Goal: Task Accomplishment & Management: Use online tool/utility

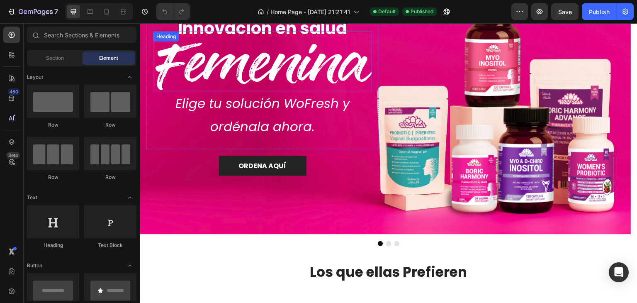
click at [297, 70] on h2 "Femenina" at bounding box center [262, 61] width 219 height 60
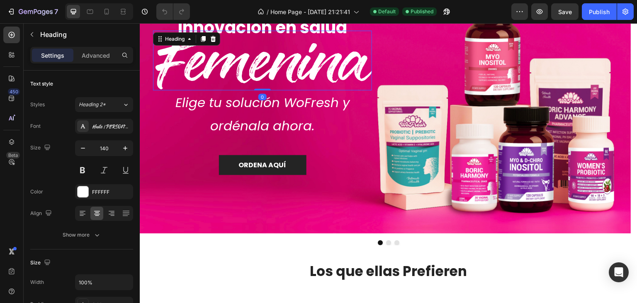
scroll to position [41, 0]
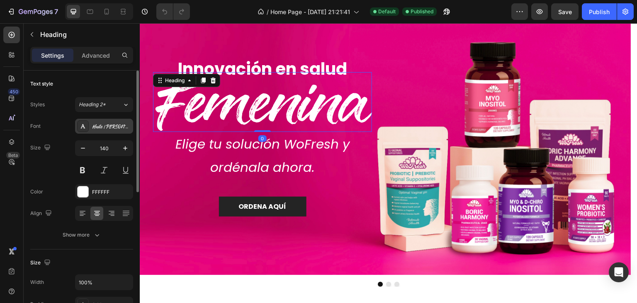
click at [100, 123] on div "Huile [PERSON_NAME]" at bounding box center [111, 126] width 39 height 7
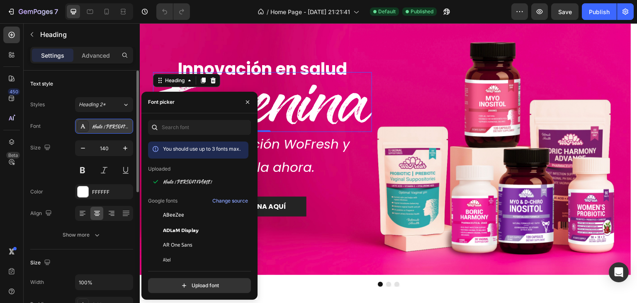
click at [102, 126] on div "Huile [PERSON_NAME]" at bounding box center [111, 126] width 39 height 7
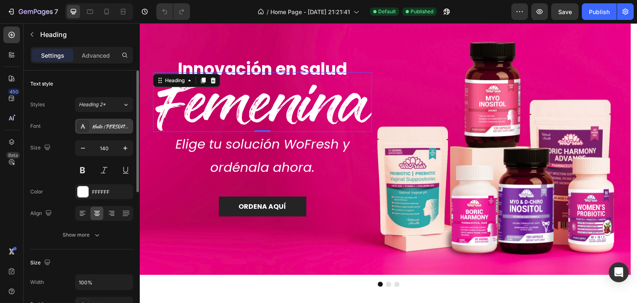
click at [102, 126] on div "Huile [PERSON_NAME]" at bounding box center [111, 126] width 39 height 7
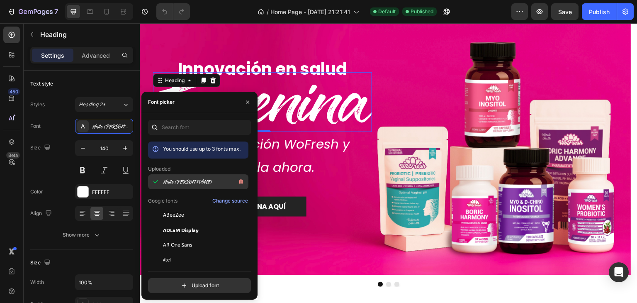
click at [187, 184] on span "Huile [PERSON_NAME]" at bounding box center [187, 181] width 49 height 7
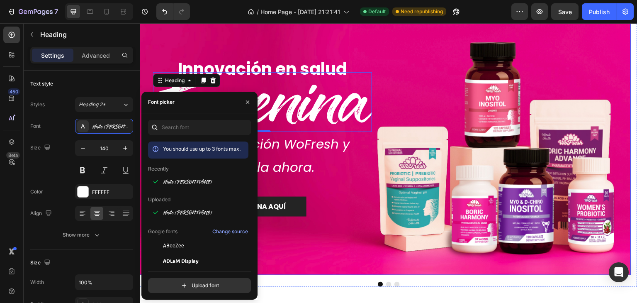
click at [430, 103] on div "Innovación en salud Heading Femenina Heading 0 Elige tu solución WoFresh y ordé…" at bounding box center [385, 137] width 491 height 176
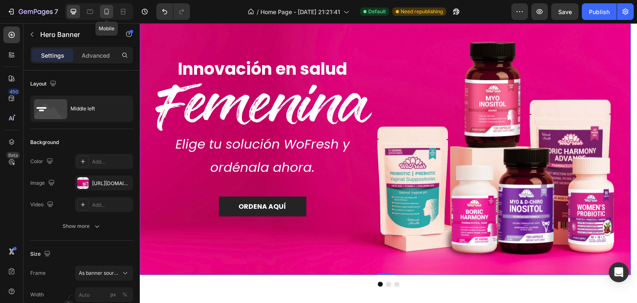
click at [107, 10] on icon at bounding box center [106, 11] width 8 height 8
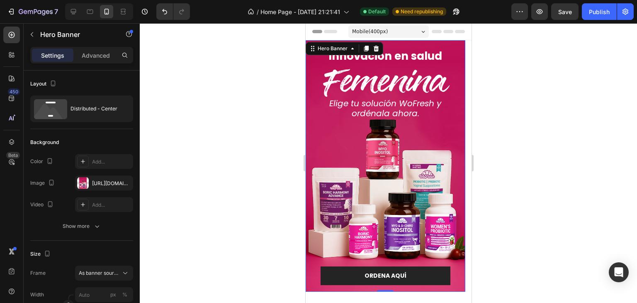
click at [446, 42] on div "Innovación en salud Heading Femenina Heading Elige tu solución WoFresh y ordéna…" at bounding box center [384, 162] width 143 height 245
click at [347, 51] on div "Hero Banner" at bounding box center [331, 48] width 33 height 7
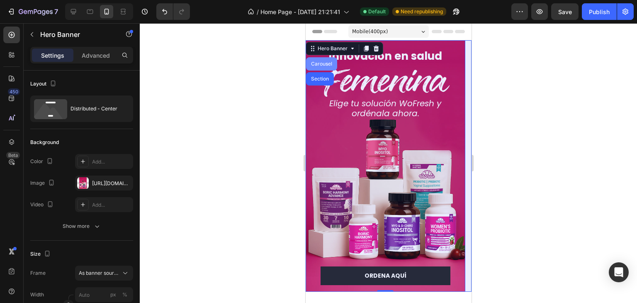
click at [312, 66] on div "Carousel" at bounding box center [321, 63] width 24 height 5
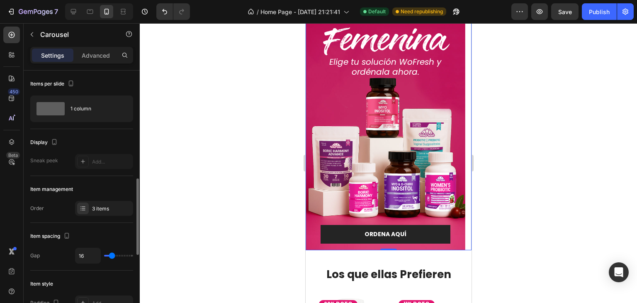
scroll to position [83, 0]
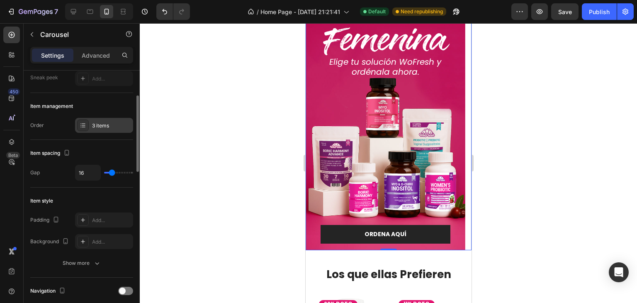
click at [99, 129] on div "3 items" at bounding box center [104, 125] width 58 height 15
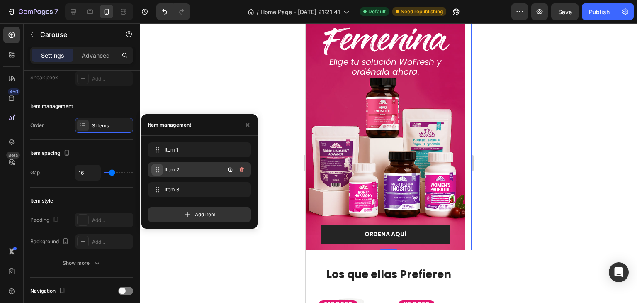
click at [161, 167] on span at bounding box center [157, 170] width 12 height 12
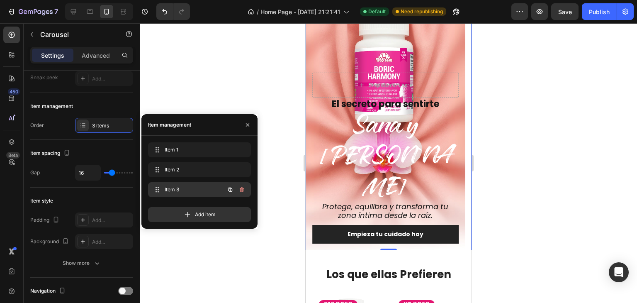
click at [171, 187] on span "Item 3" at bounding box center [188, 189] width 47 height 7
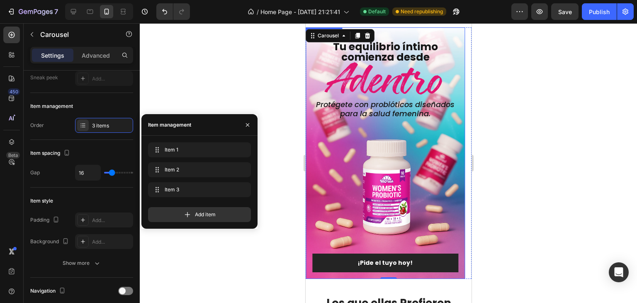
scroll to position [0, 0]
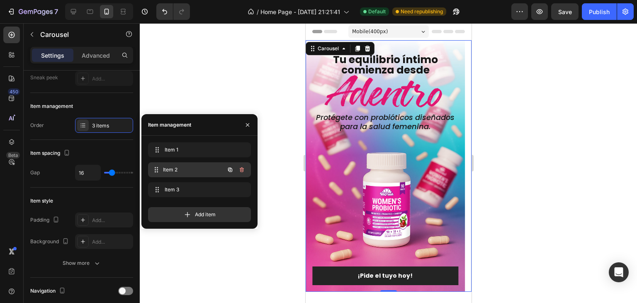
click at [195, 165] on div "Item 2 Item 2" at bounding box center [187, 170] width 73 height 12
